Goal: Task Accomplishment & Management: Use online tool/utility

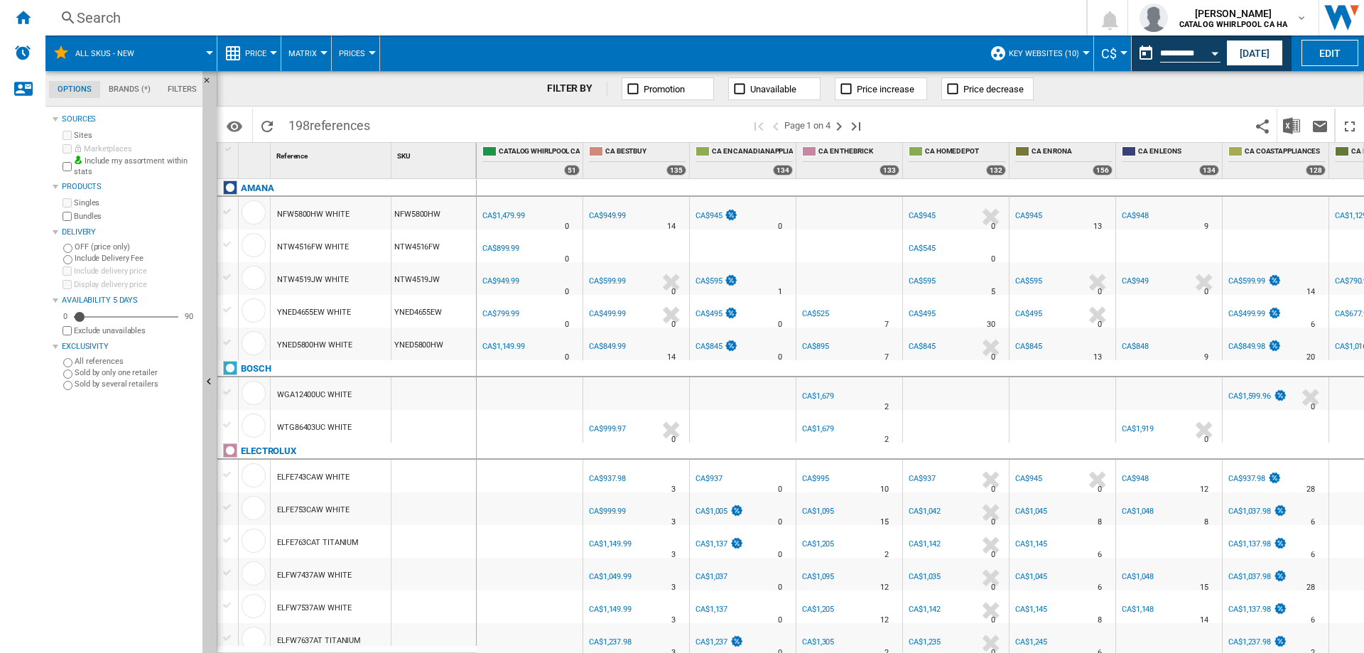
click at [111, 17] on div "Search" at bounding box center [563, 18] width 972 height 20
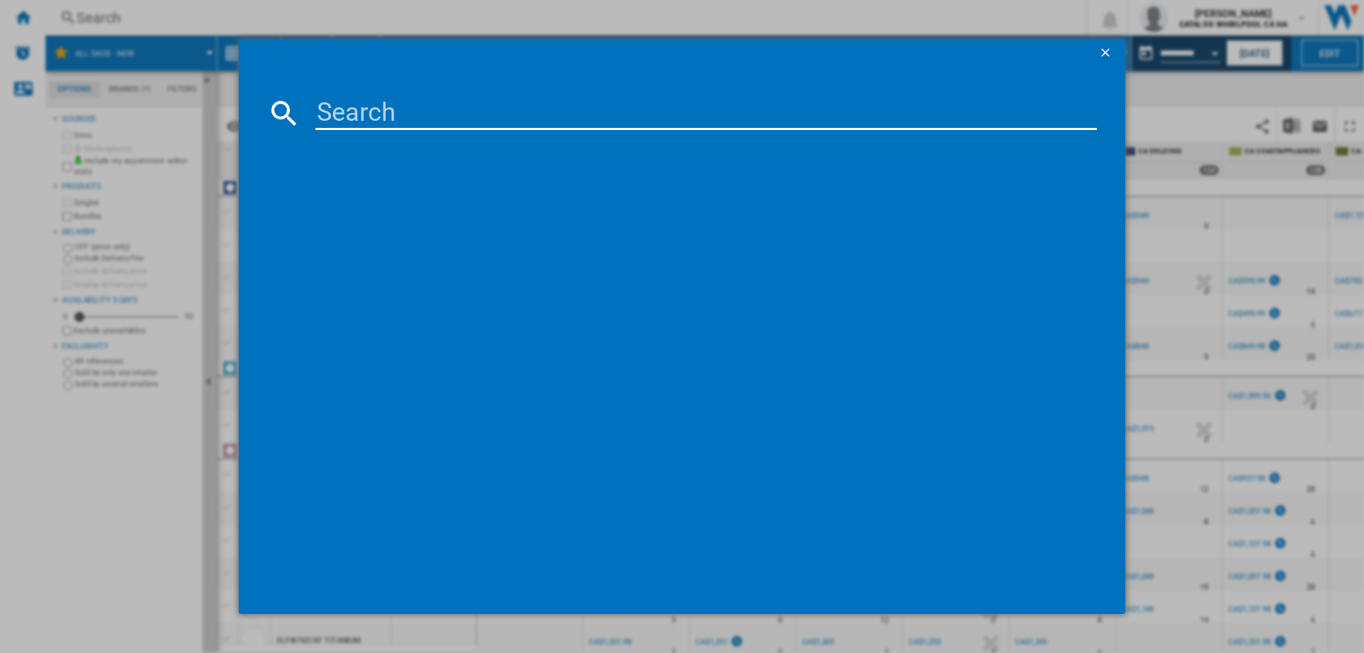
click at [432, 109] on input at bounding box center [705, 113] width 781 height 34
paste input "SWWE50N3"
type input "SWWE50N3"
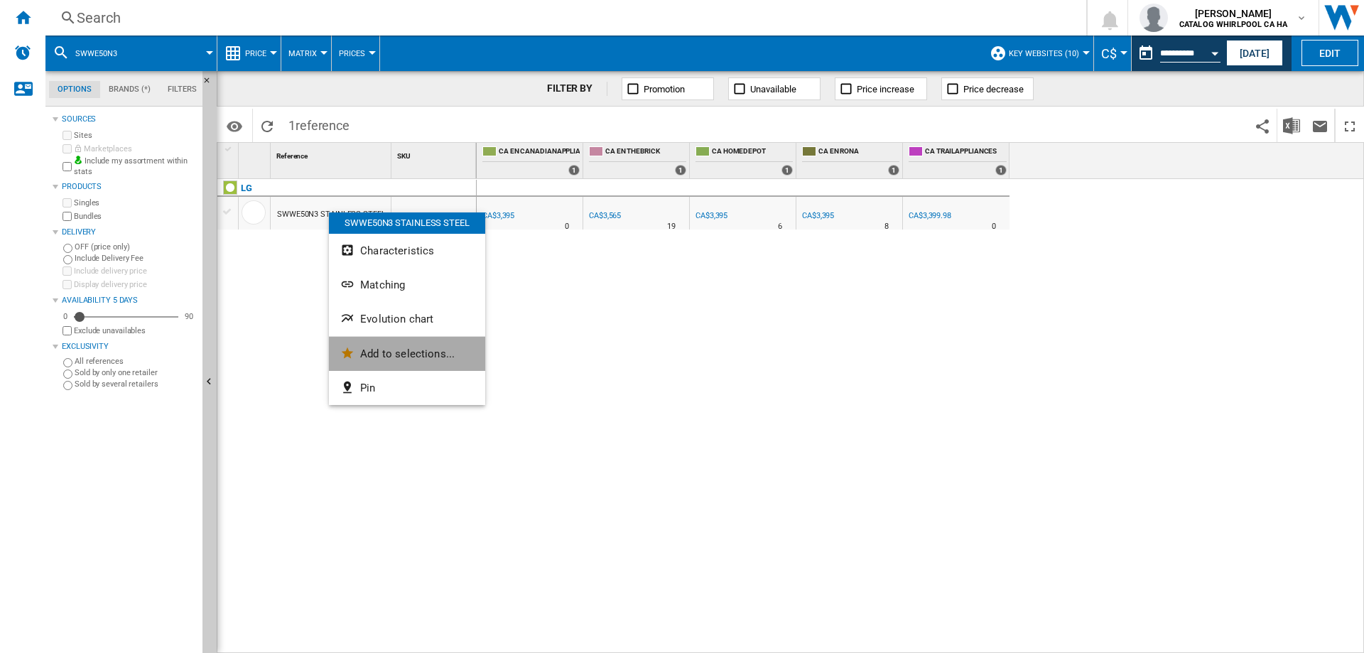
click at [376, 349] on span "Add to selections..." at bounding box center [407, 353] width 94 height 13
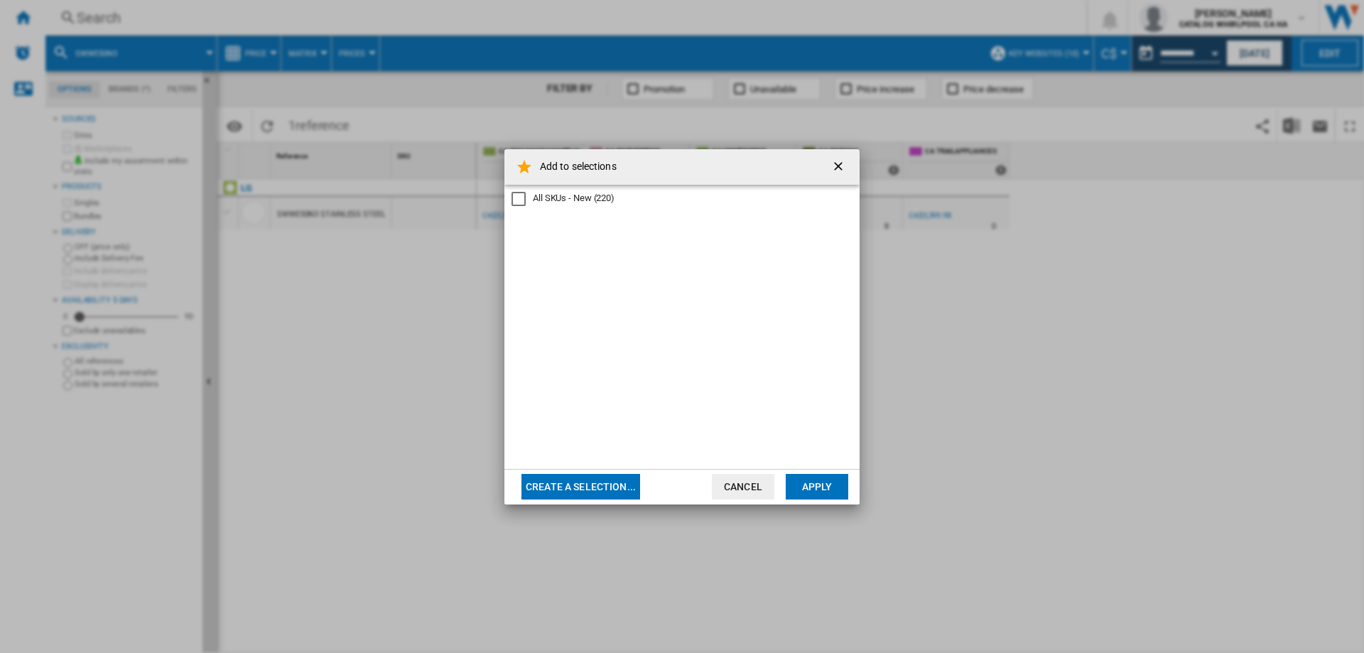
click at [521, 204] on div "All SKUs - New" at bounding box center [518, 199] width 14 height 14
click at [810, 492] on button "Apply" at bounding box center [817, 487] width 63 height 26
